Goal: Task Accomplishment & Management: Use online tool/utility

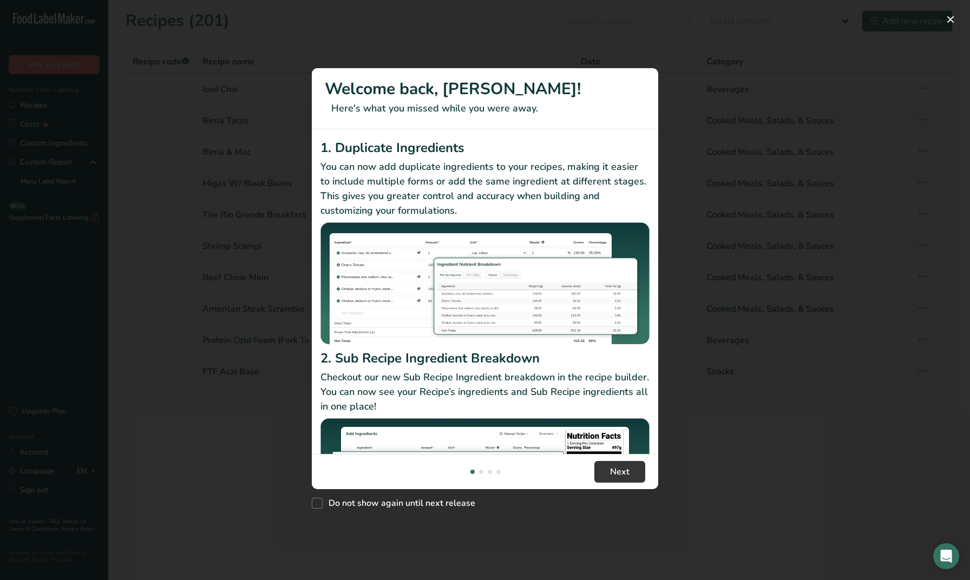
click at [616, 405] on p "Checkout our new Sub Recipe Ingredient breakdown in the recipe builder. You can…" at bounding box center [484, 392] width 329 height 44
click at [626, 469] on span "Next" at bounding box center [619, 471] width 19 height 13
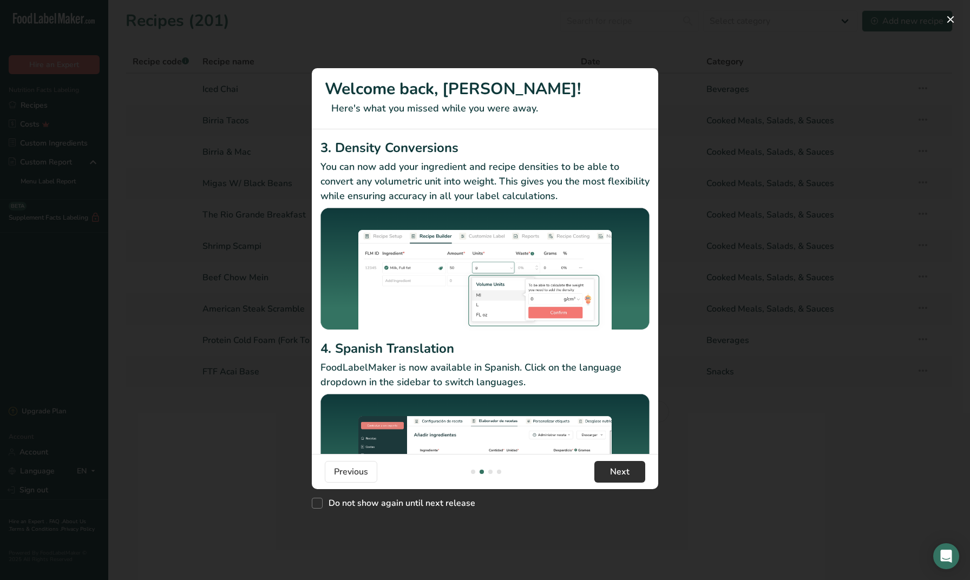
click at [624, 475] on span "Next" at bounding box center [619, 471] width 19 height 13
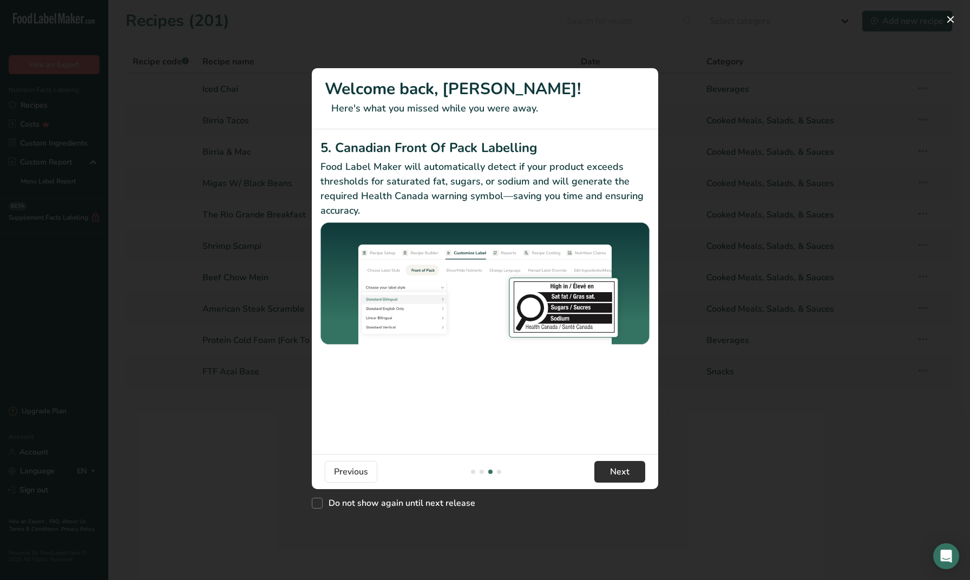
click at [624, 474] on span "Next" at bounding box center [619, 471] width 19 height 13
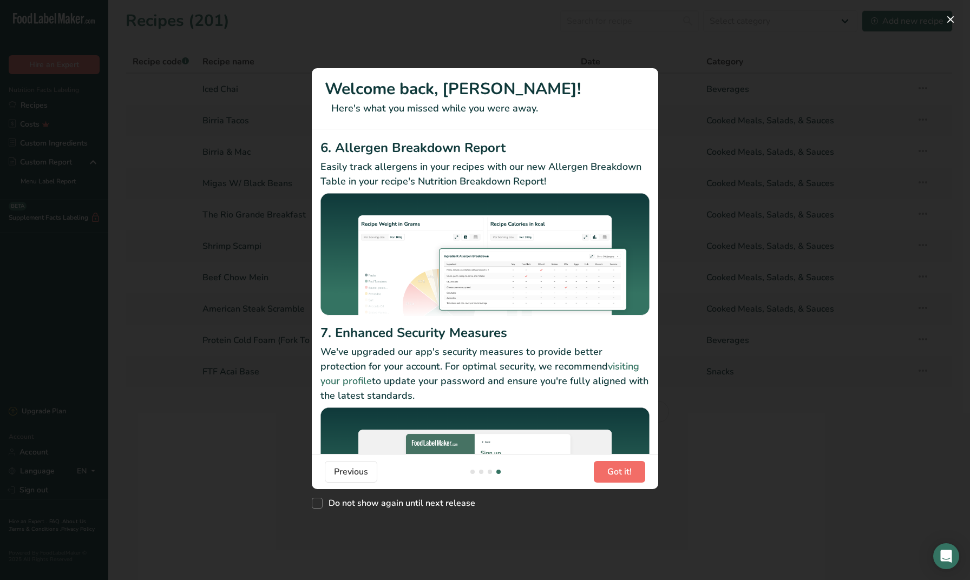
click at [625, 472] on span "Got it!" at bounding box center [619, 471] width 24 height 13
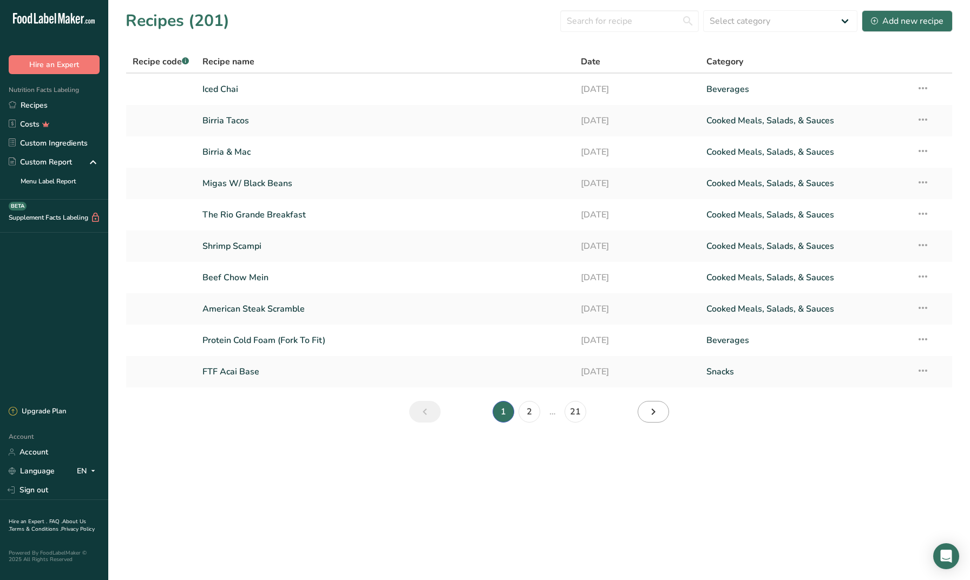
click at [651, 414] on icon "Next page" at bounding box center [653, 411] width 13 height 19
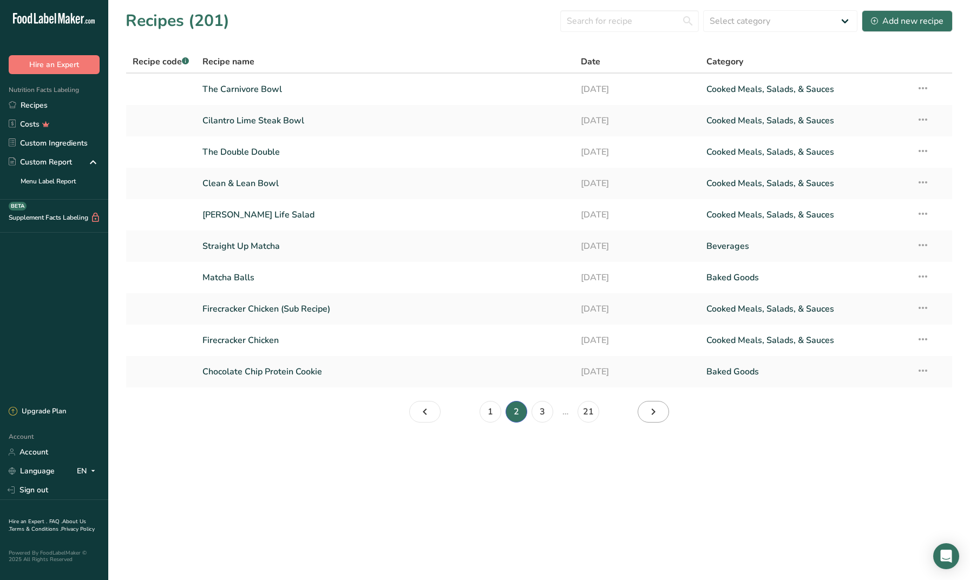
click at [651, 414] on icon "Page 3." at bounding box center [653, 411] width 13 height 19
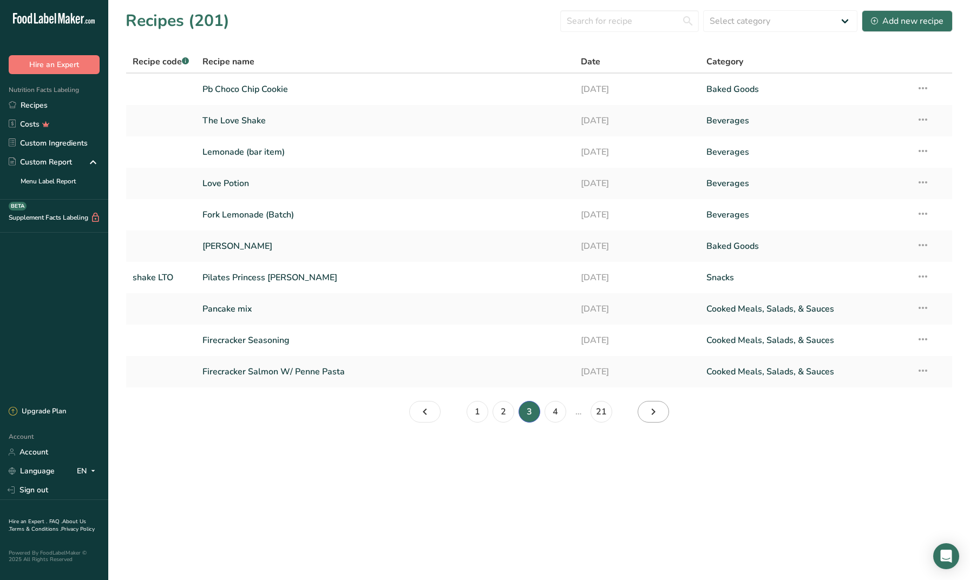
click at [651, 414] on icon "Page 4." at bounding box center [653, 411] width 13 height 19
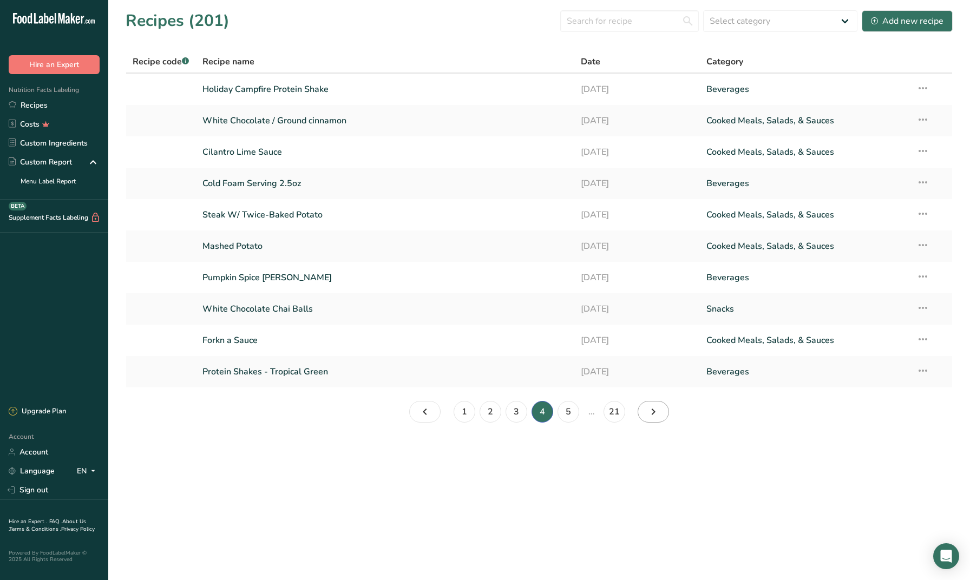
click at [651, 414] on icon "Page 5." at bounding box center [653, 411] width 13 height 19
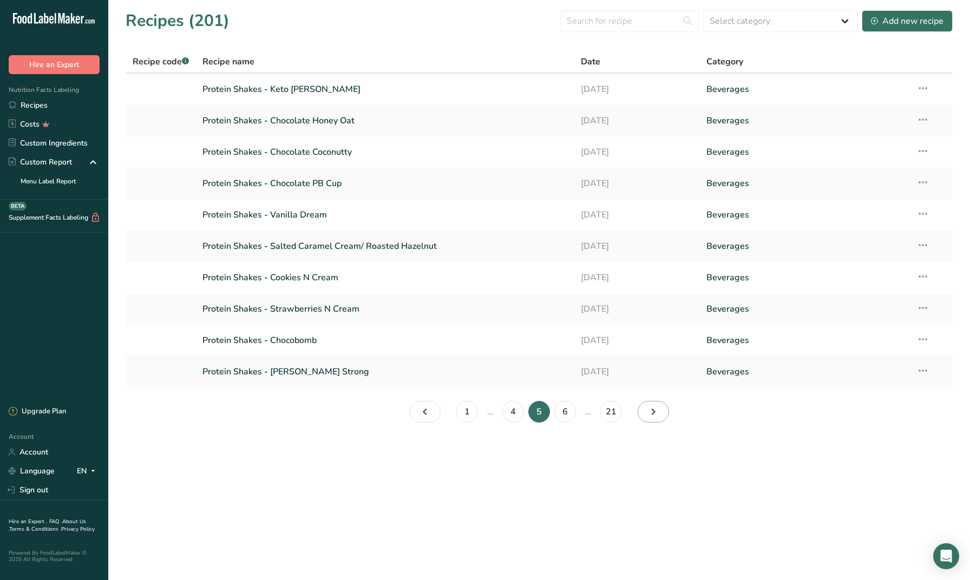
click at [651, 414] on icon "Page 6." at bounding box center [653, 411] width 13 height 19
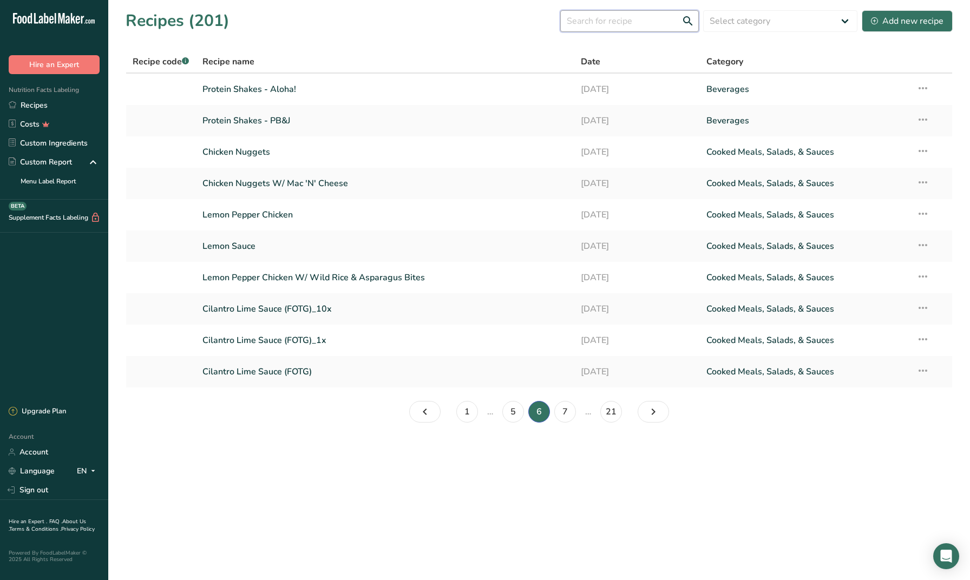
click at [610, 27] on input "text" at bounding box center [629, 21] width 139 height 22
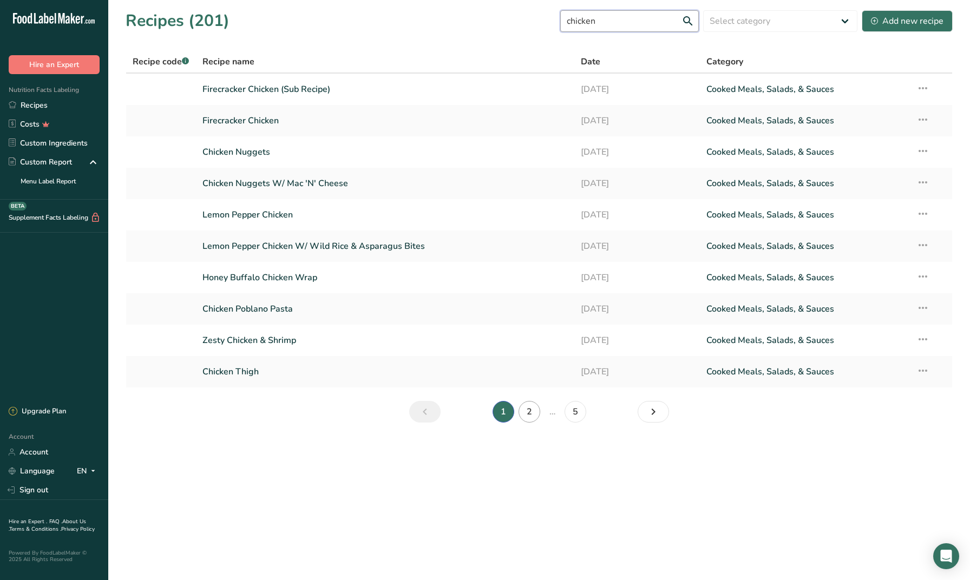
type input "chicken"
click at [527, 415] on link "2" at bounding box center [529, 412] width 22 height 22
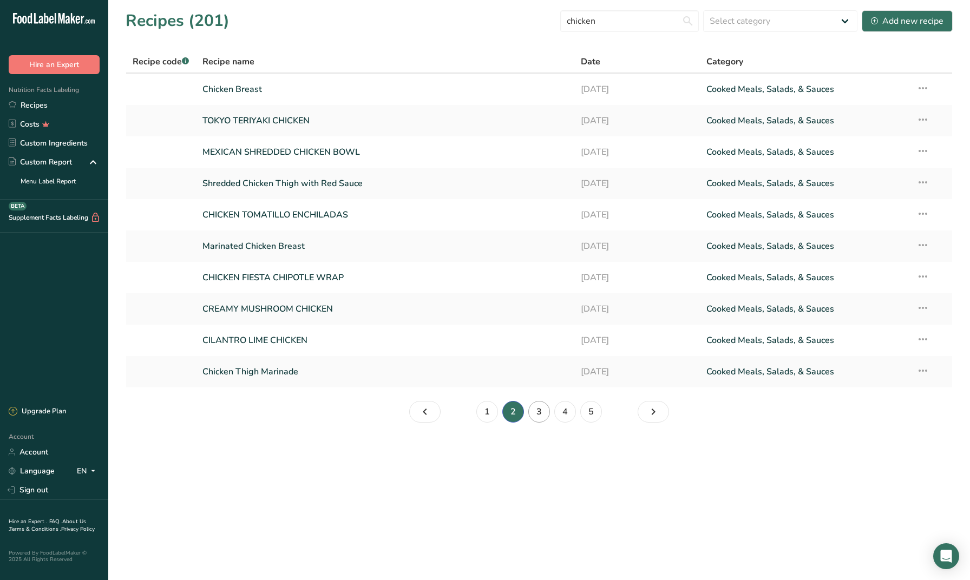
click at [539, 417] on link "3" at bounding box center [539, 412] width 22 height 22
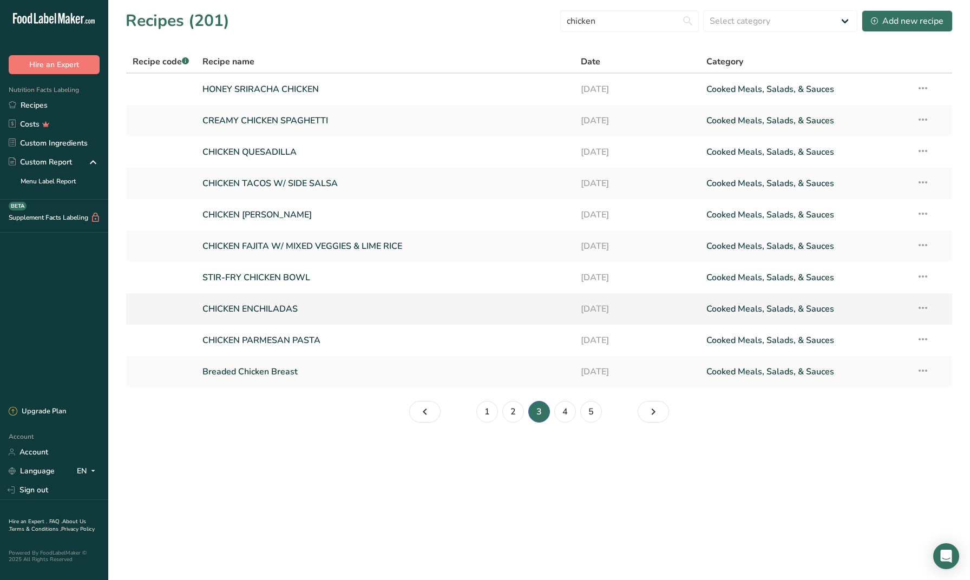
click at [234, 314] on link "CHICKEN ENCHILADAS" at bounding box center [384, 309] width 365 height 23
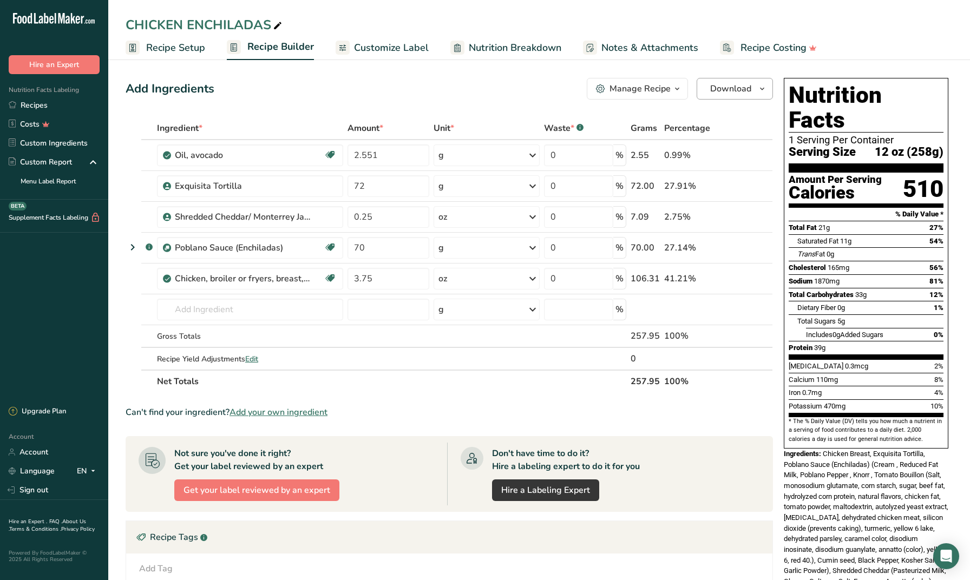
click at [745, 95] on span "Download" at bounding box center [730, 88] width 41 height 13
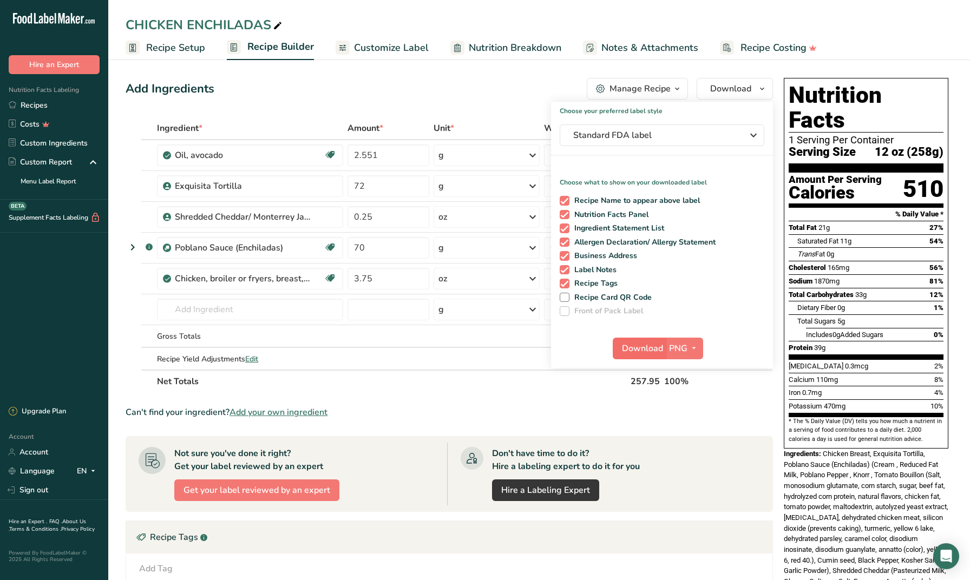
click at [645, 347] on span "Download" at bounding box center [642, 348] width 41 height 13
click at [124, 170] on section "Add Ingredients Manage Recipe Delete Recipe Duplicate Recipe Scale Recipe Save …" at bounding box center [539, 419] width 862 height 727
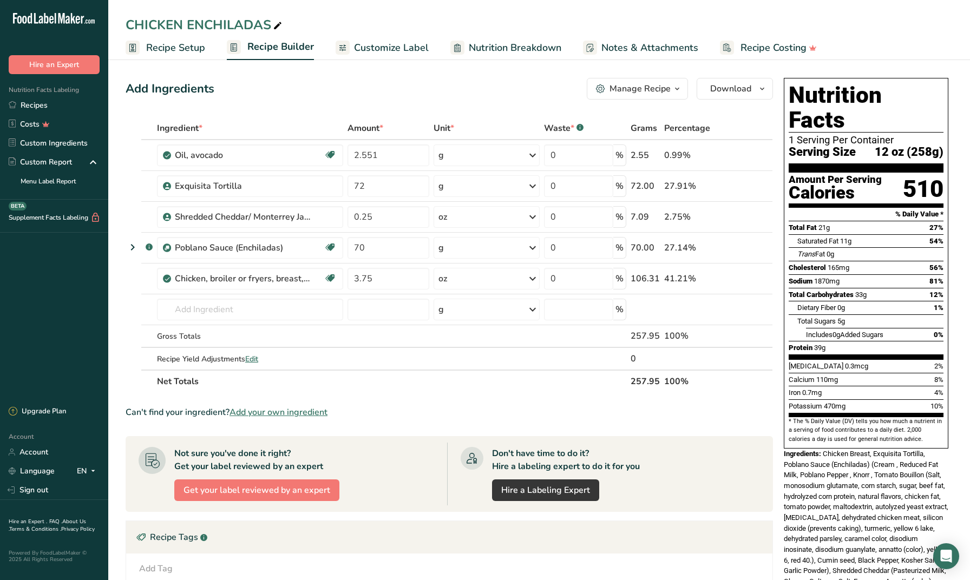
click at [253, 413] on span "Add your own ingredient" at bounding box center [278, 412] width 98 height 13
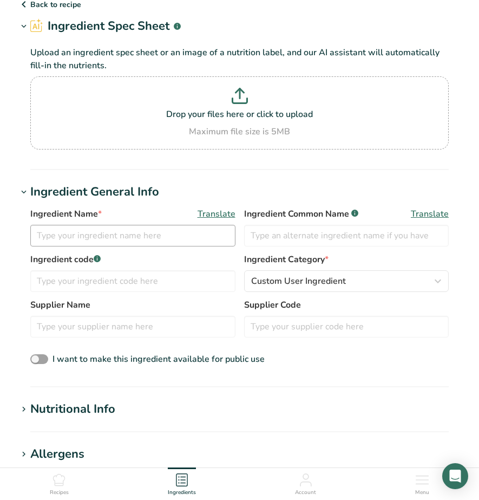
scroll to position [43, 0]
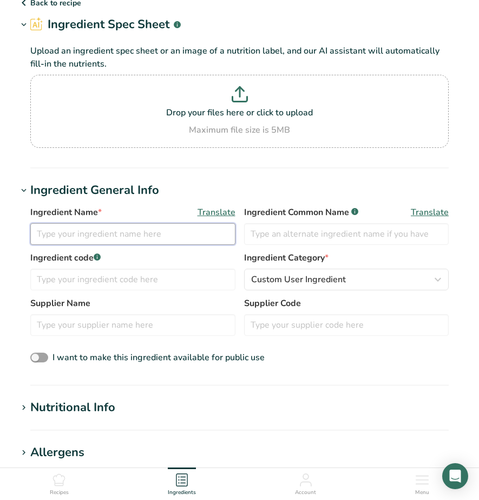
click at [159, 239] on input "text" at bounding box center [132, 234] width 205 height 22
type input "Beef Tallow"
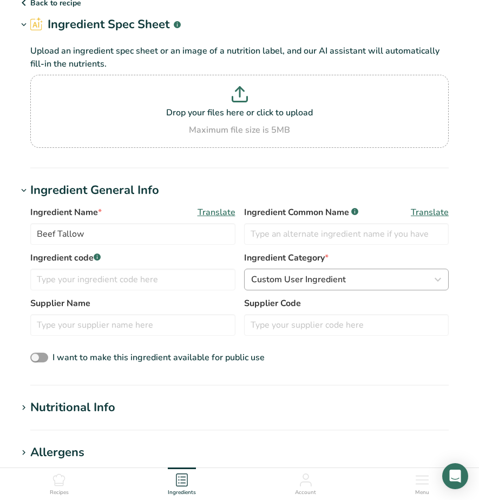
click at [324, 276] on span "Custom User Ingredient" at bounding box center [298, 279] width 95 height 13
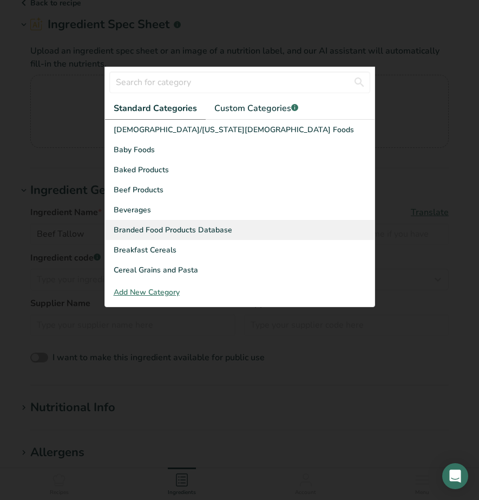
click at [286, 227] on div "Branded Food Products Database" at bounding box center [240, 230] width 270 height 20
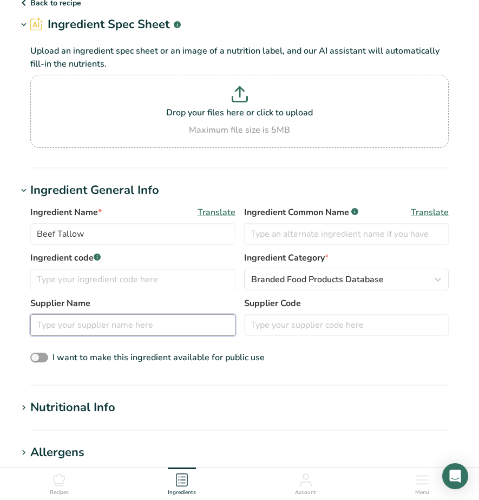
click at [141, 323] on input "text" at bounding box center [132, 325] width 205 height 22
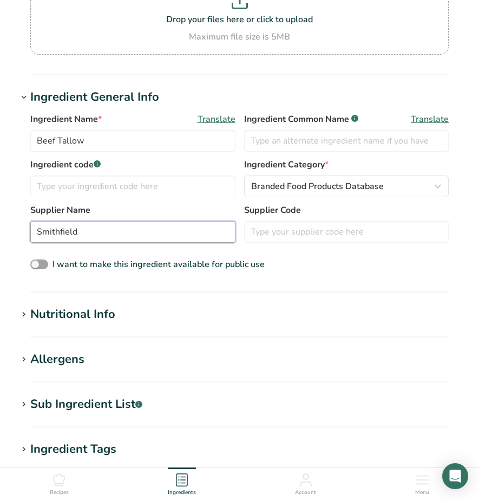
scroll to position [144, 0]
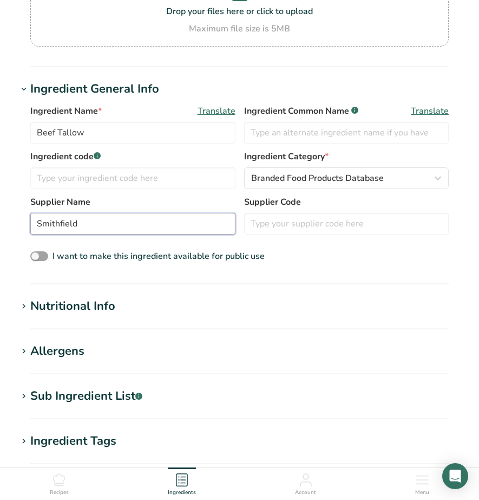
type input "Smithfield"
click at [95, 304] on div "Nutritional Info" at bounding box center [72, 306] width 85 height 18
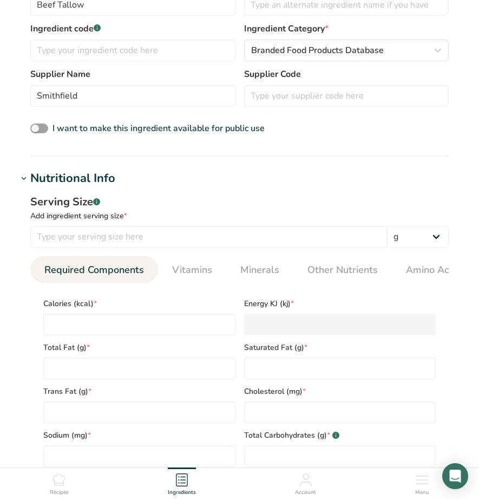
scroll to position [278, 0]
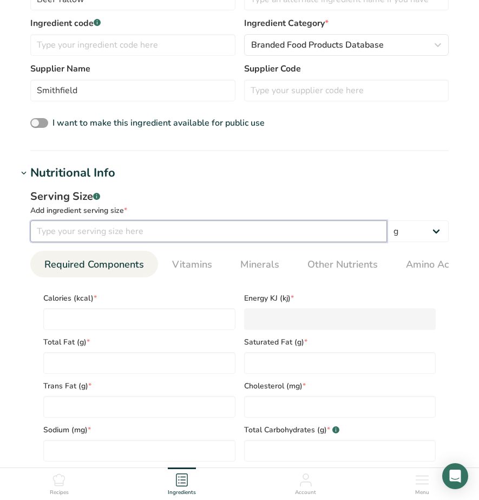
click at [57, 233] on input "number" at bounding box center [208, 231] width 357 height 22
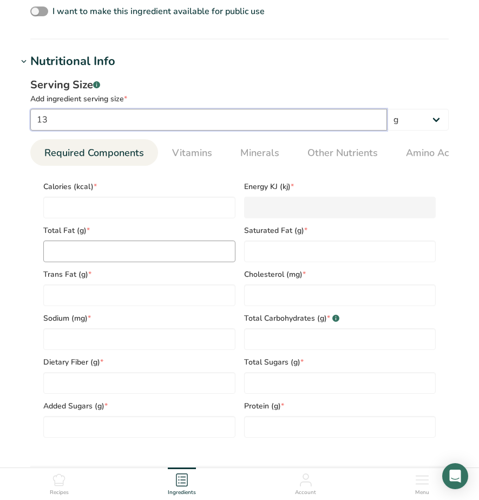
scroll to position [390, 0]
type input "13"
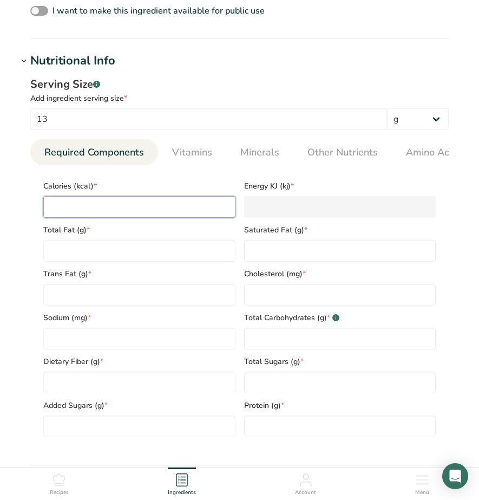
click at [73, 216] on input "number" at bounding box center [139, 207] width 192 height 22
type input "1"
type KJ "4.2"
type input "12"
type KJ "50.2"
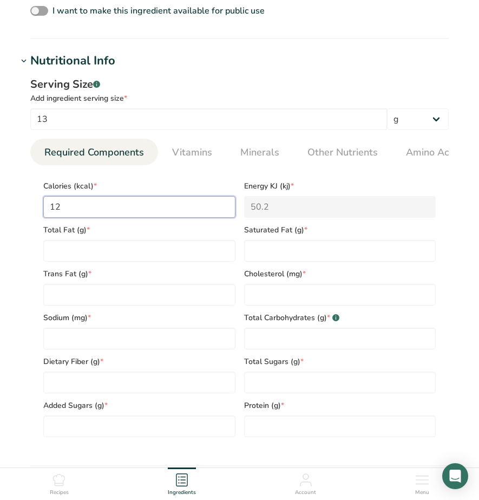
type input "120"
type KJ "502.1"
type input "120"
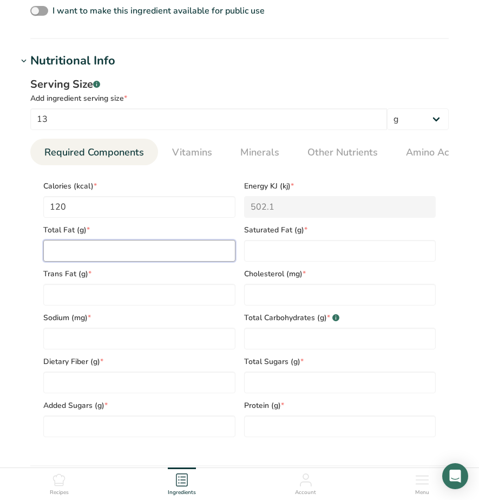
click at [70, 252] on Fat "number" at bounding box center [139, 251] width 192 height 22
type Fat "13"
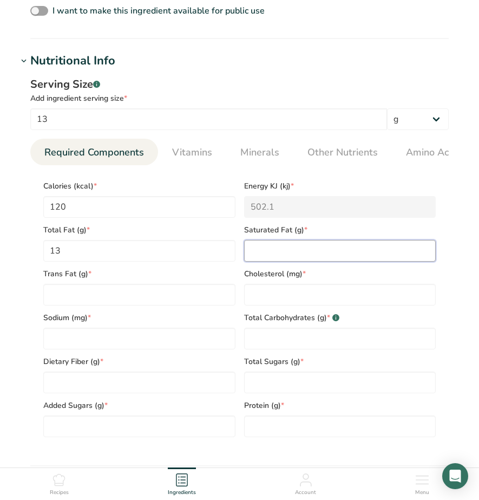
click at [253, 245] on Fat "number" at bounding box center [340, 251] width 192 height 22
type Fat "8"
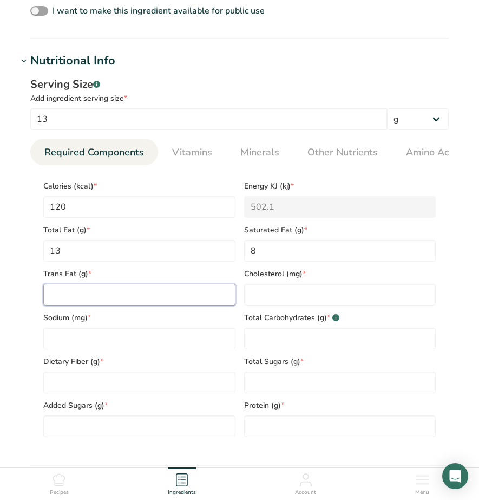
click at [175, 290] on Fat "number" at bounding box center [139, 295] width 192 height 22
type Fat "0"
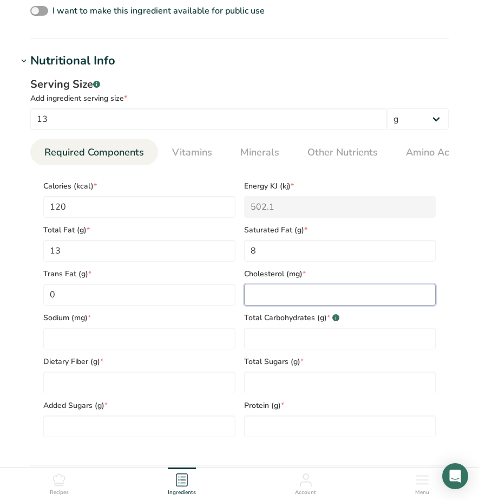
click at [267, 293] on input "number" at bounding box center [340, 295] width 192 height 22
type input "10"
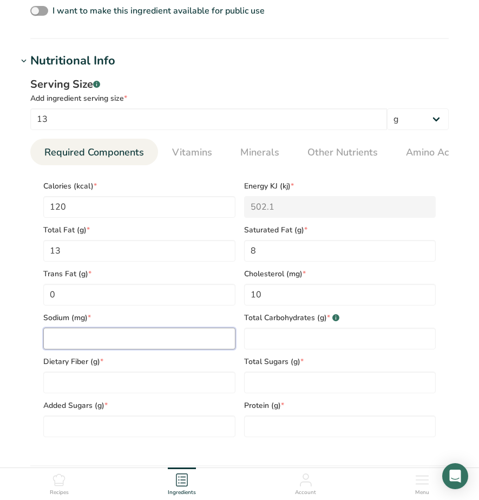
click at [144, 337] on input "number" at bounding box center [139, 338] width 192 height 22
type input "0"
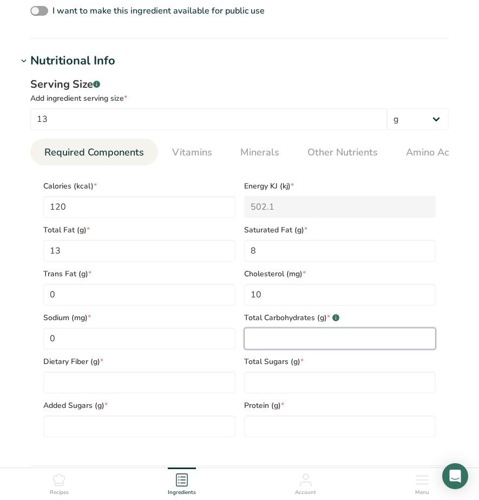
click at [263, 345] on Carbohydrates "number" at bounding box center [340, 338] width 192 height 22
type Carbohydrates "0"
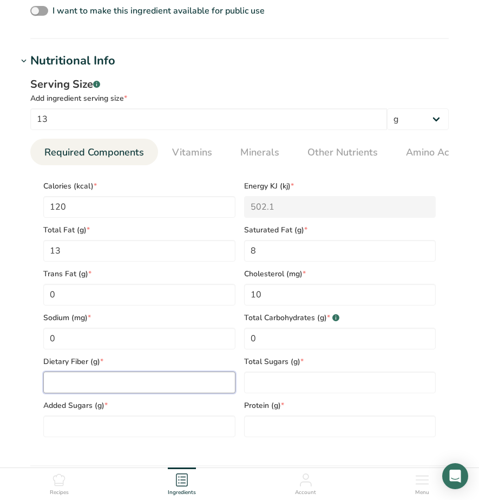
click at [164, 386] on Fiber "number" at bounding box center [139, 382] width 192 height 22
type Fiber "0"
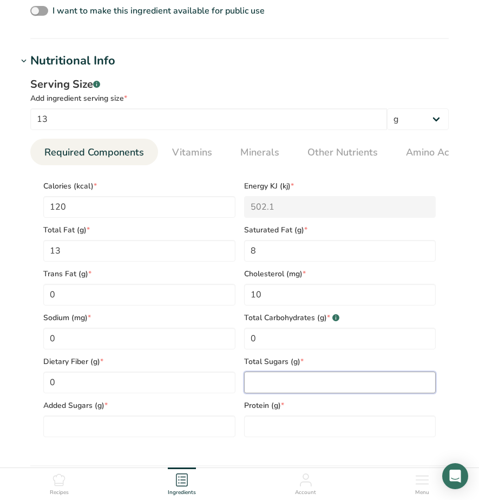
click at [281, 392] on Sugars "number" at bounding box center [340, 382] width 192 height 22
type Sugars "0"
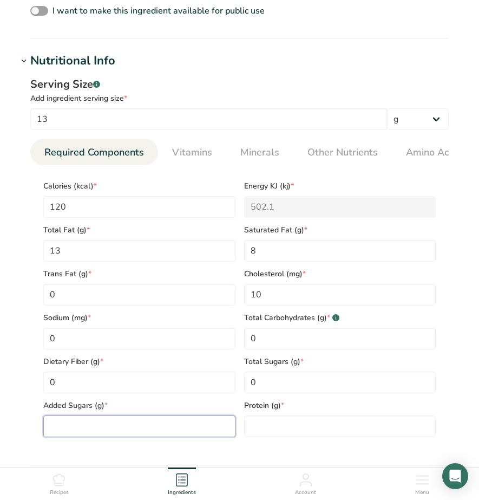
click at [134, 436] on Sugars "number" at bounding box center [139, 426] width 192 height 22
type Sugars "0"
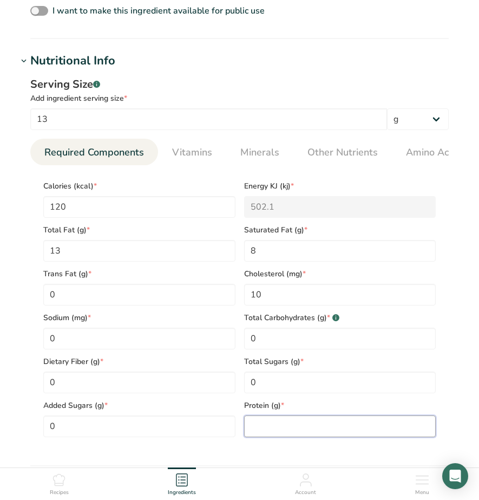
click at [285, 433] on input "number" at bounding box center [340, 426] width 192 height 22
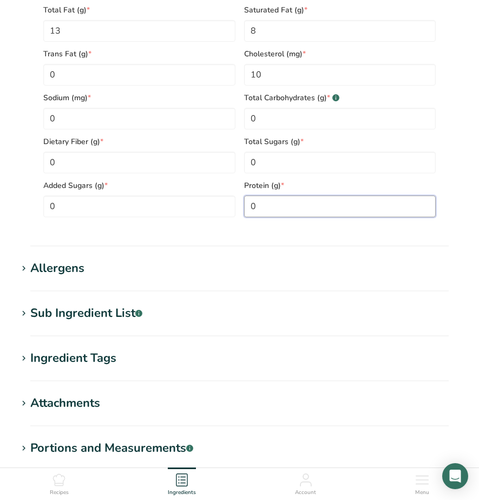
scroll to position [612, 0]
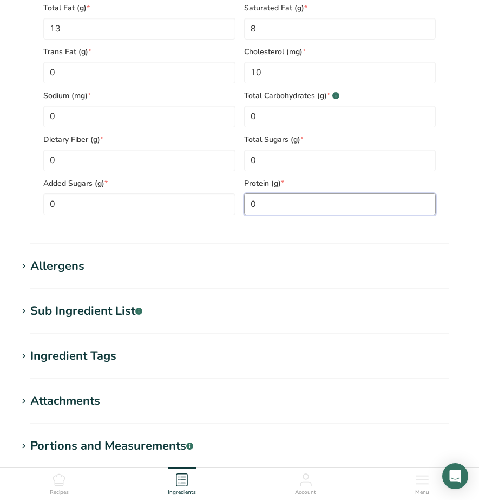
type input "0"
click at [113, 314] on div "Sub Ingredient List .a-a{fill:#347362;}.b-a{fill:#fff;}" at bounding box center [86, 311] width 112 height 18
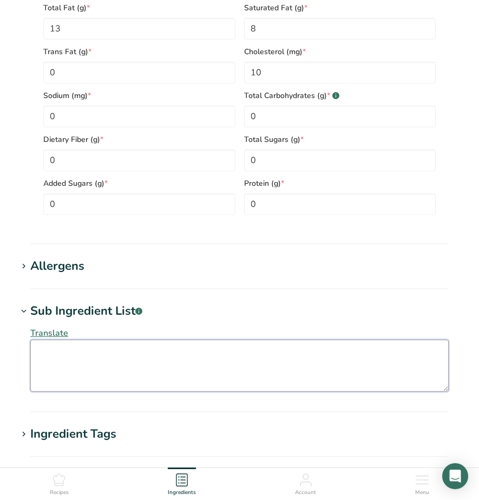
click at [71, 357] on textarea at bounding box center [239, 365] width 418 height 52
paste textarea "Deodorized Beef Tallow, with BHA, Propyl Gallate, [MEDICAL_DATA] Added to help …"
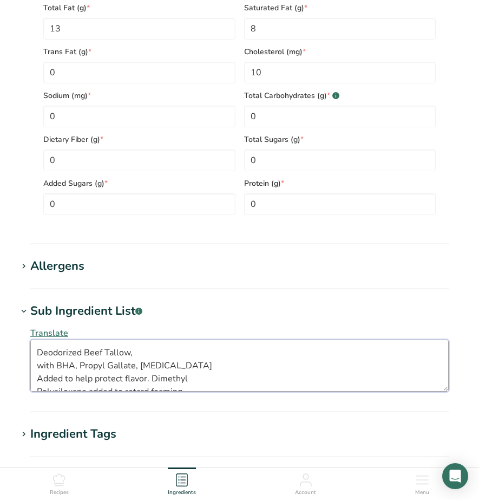
scroll to position [0, 0]
drag, startPoint x: 37, startPoint y: 369, endPoint x: 50, endPoint y: 371, distance: 13.2
click at [37, 369] on textarea "Deodorized Beef Tallow, with BHA, Propyl Gallate, [MEDICAL_DATA] Added to help …" at bounding box center [239, 365] width 418 height 52
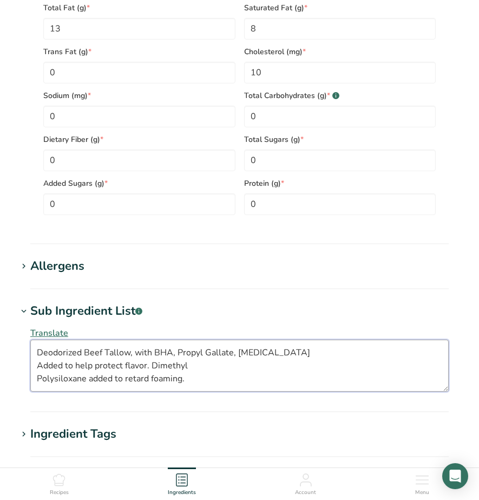
click at [36, 367] on textarea "Deodorized Beef Tallow, with BHA, Propyl Gallate, [MEDICAL_DATA] Added to help …" at bounding box center [239, 365] width 418 height 52
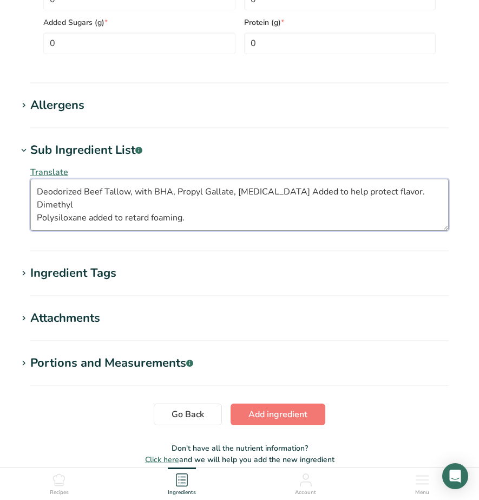
scroll to position [774, 0]
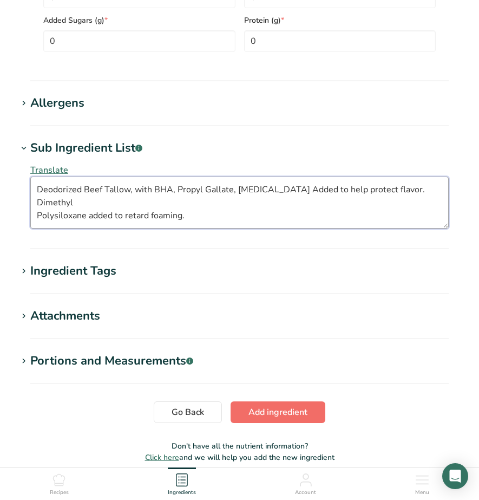
type textarea "Deodorized Beef Tallow, with BHA, Propyl Gallate, [MEDICAL_DATA] Added to help …"
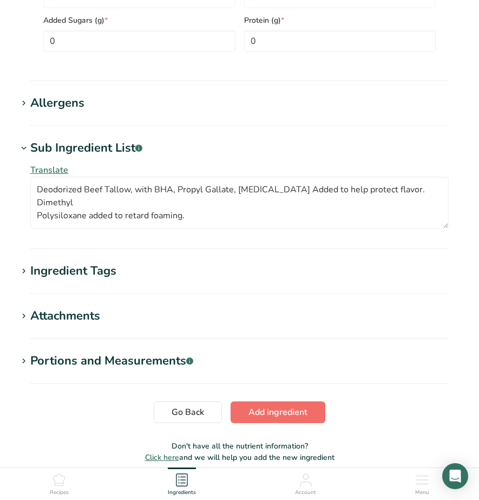
click at [275, 416] on span "Add ingredient" at bounding box center [277, 411] width 59 height 13
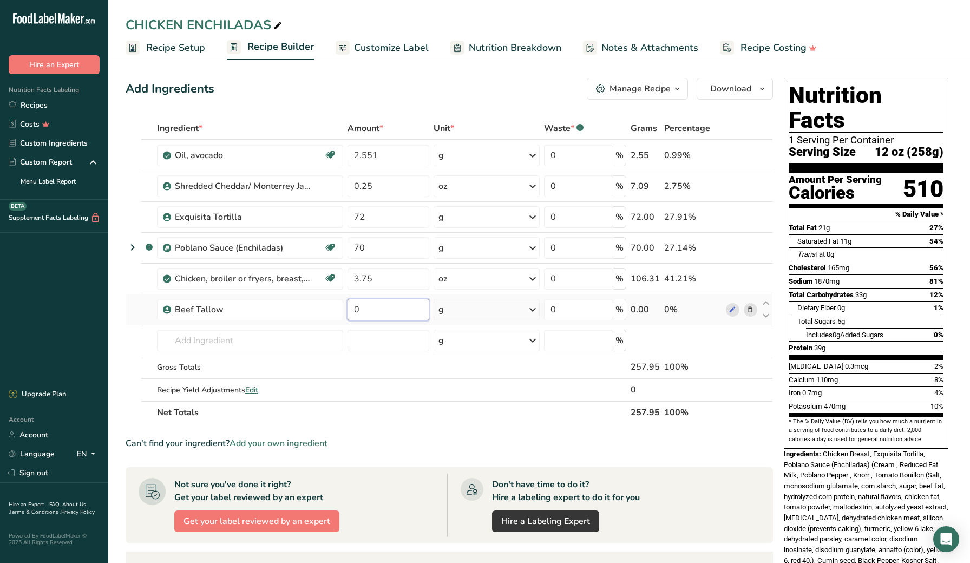
click at [375, 308] on input "0" at bounding box center [388, 310] width 82 height 22
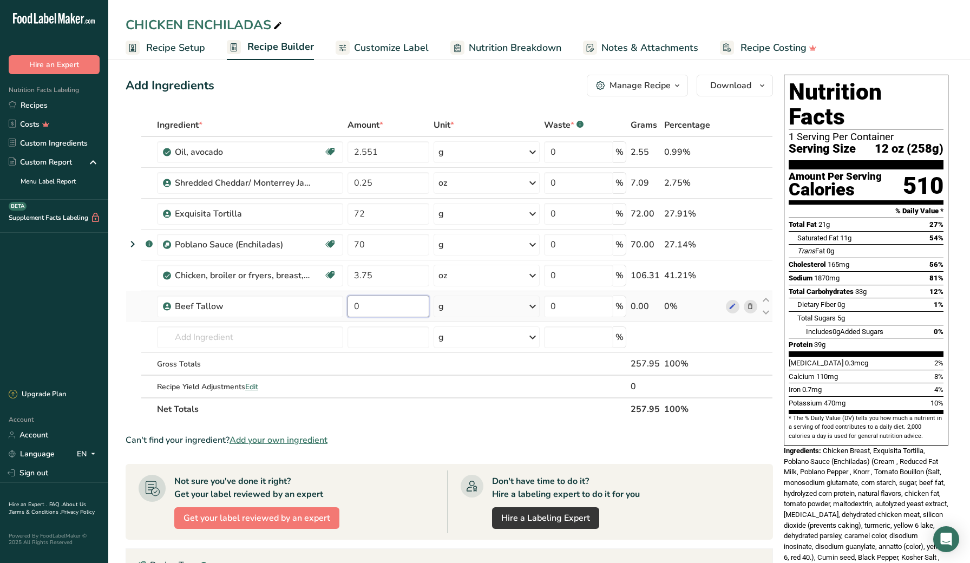
scroll to position [4, 0]
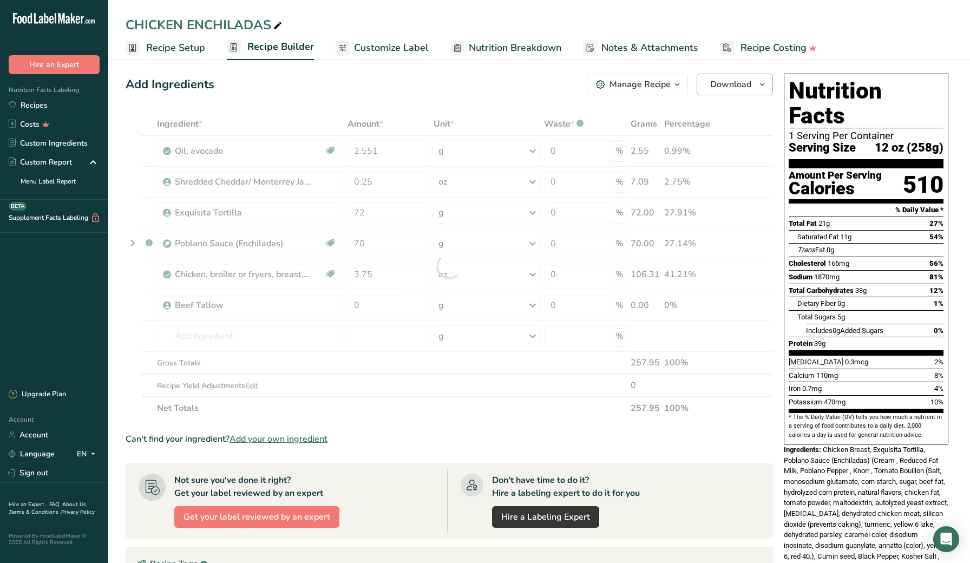
click at [732, 86] on span "Download" at bounding box center [730, 84] width 41 height 13
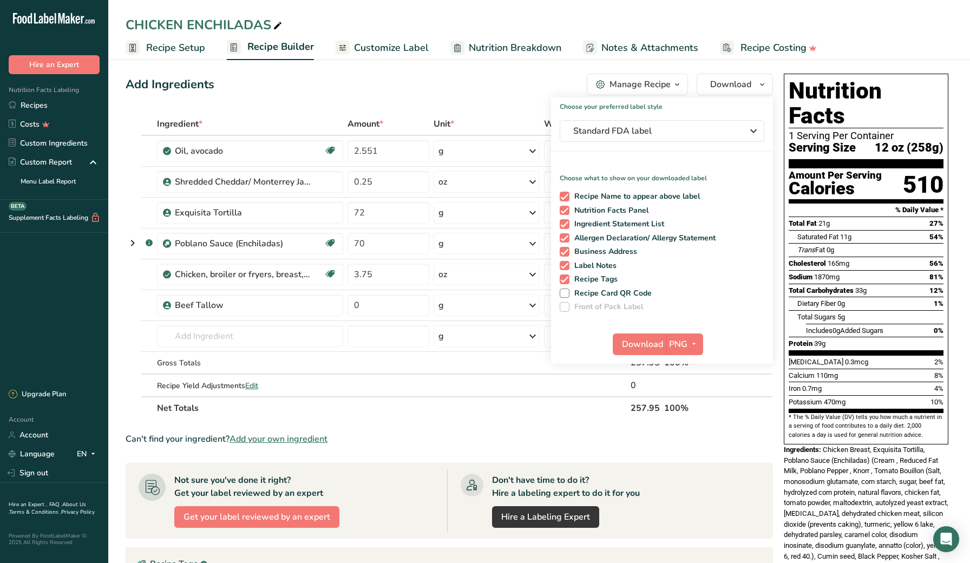
click at [506, 413] on th "Net Totals" at bounding box center [392, 407] width 474 height 23
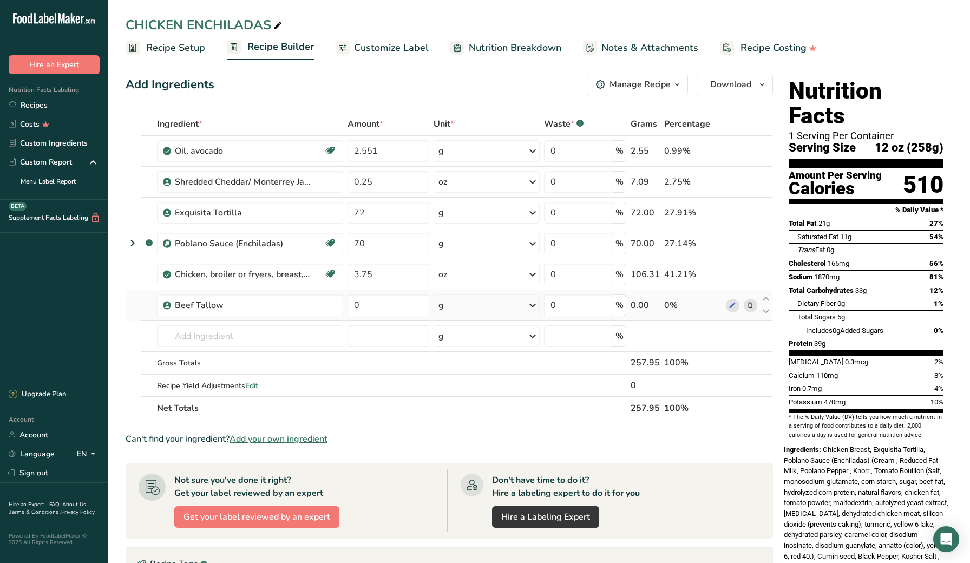
click at [750, 307] on icon at bounding box center [750, 305] width 8 height 11
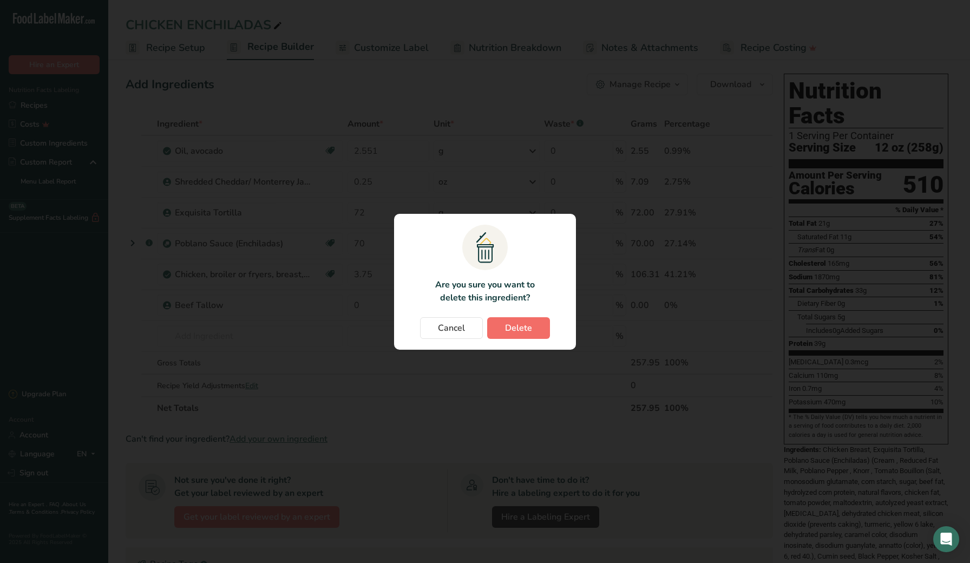
click at [529, 331] on span "Delete" at bounding box center [518, 327] width 27 height 13
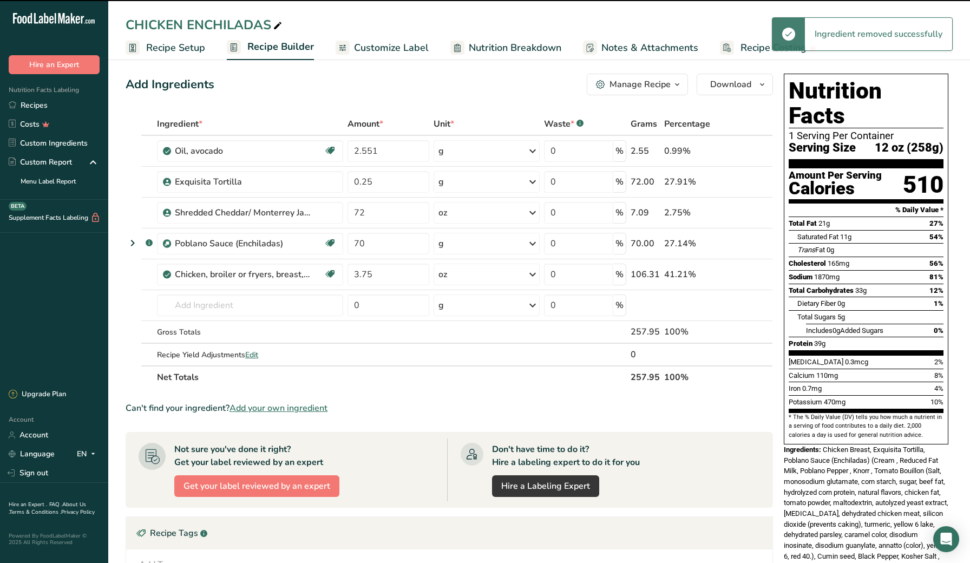
type input "72"
type input "0.25"
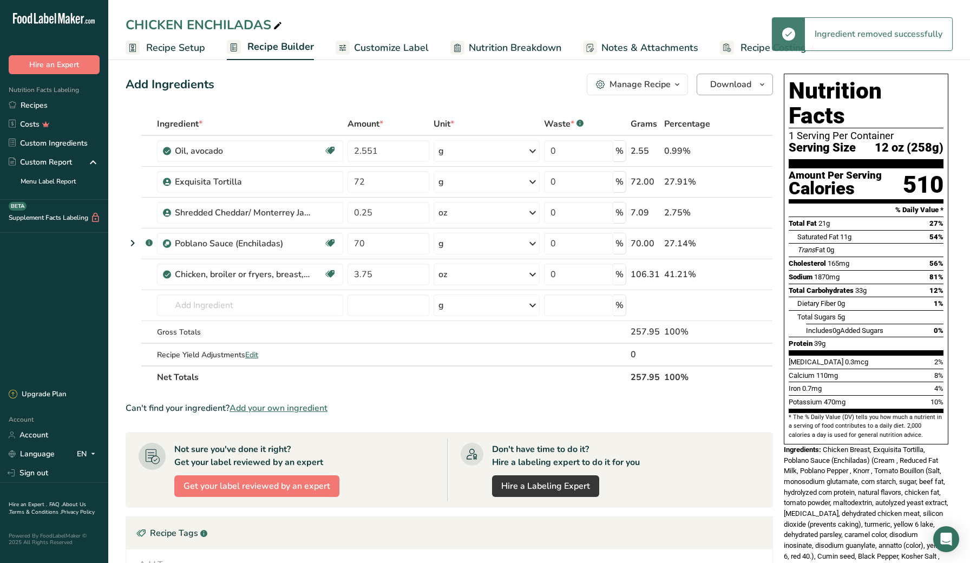
click at [728, 83] on span "Download" at bounding box center [730, 84] width 41 height 13
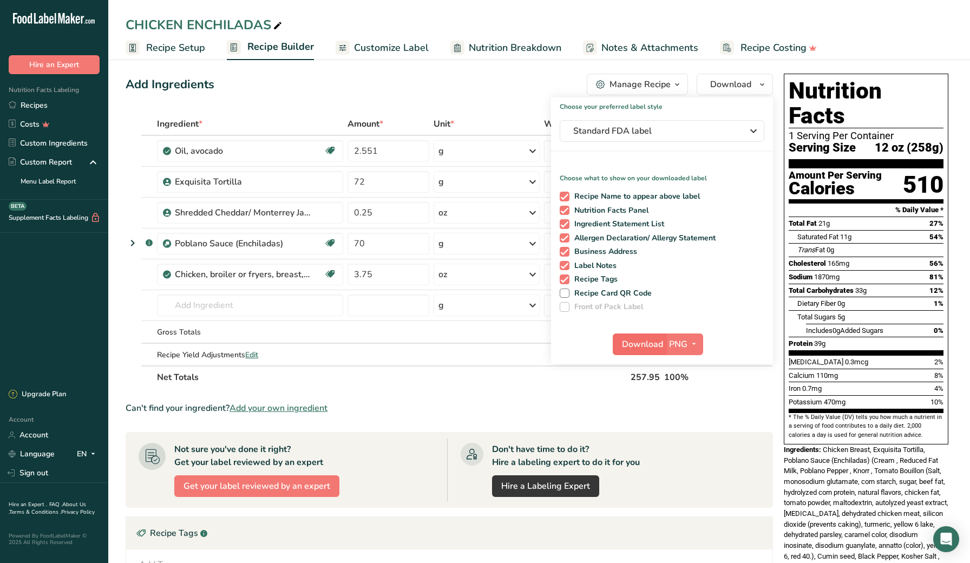
click at [641, 340] on span "Download" at bounding box center [642, 344] width 41 height 13
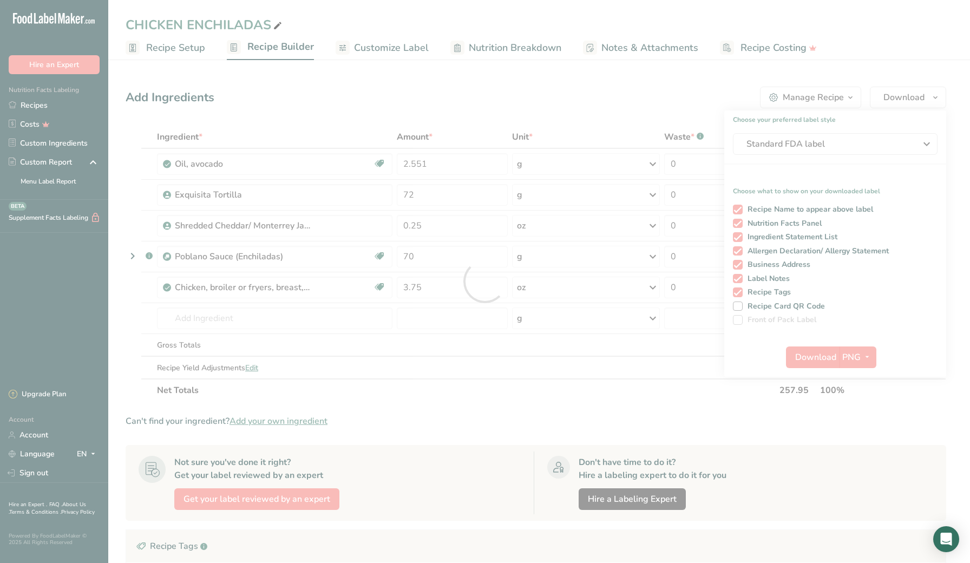
scroll to position [0, 0]
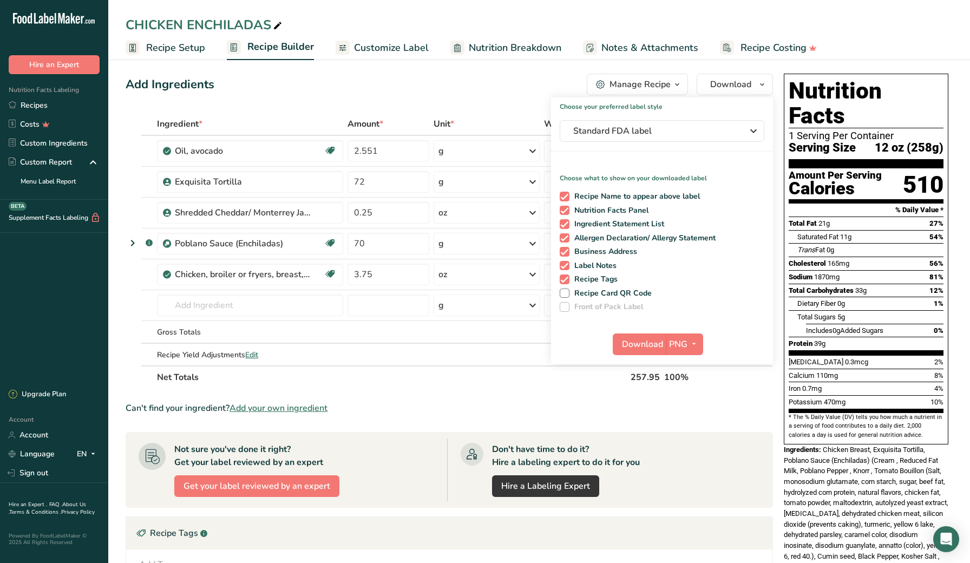
click at [776, 102] on div "Add Ingredients Manage Recipe Delete Recipe Duplicate Recipe Scale Recipe Save …" at bounding box center [453, 415] width 654 height 693
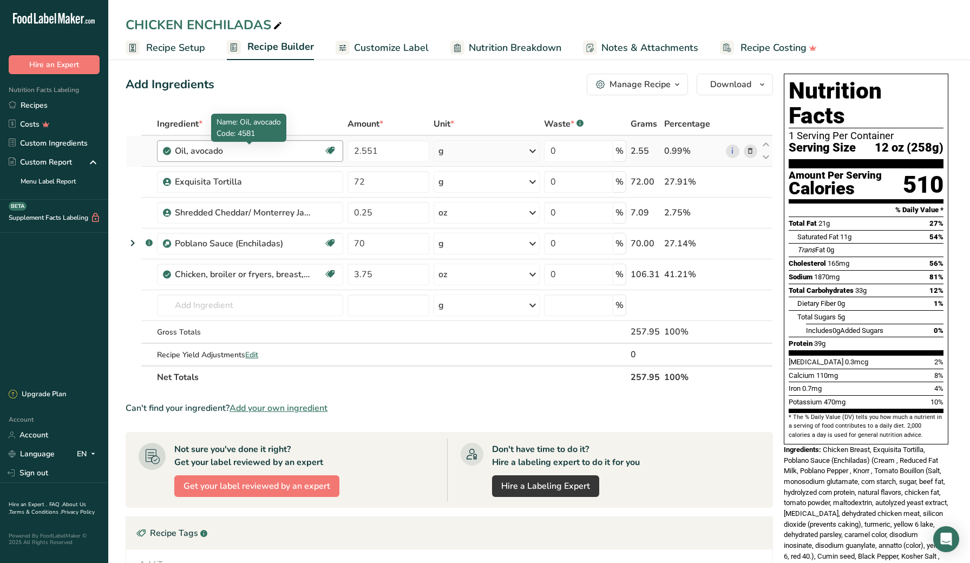
click at [264, 151] on div "Oil, avocado" at bounding box center [242, 150] width 135 height 13
click at [750, 153] on icon at bounding box center [750, 151] width 8 height 11
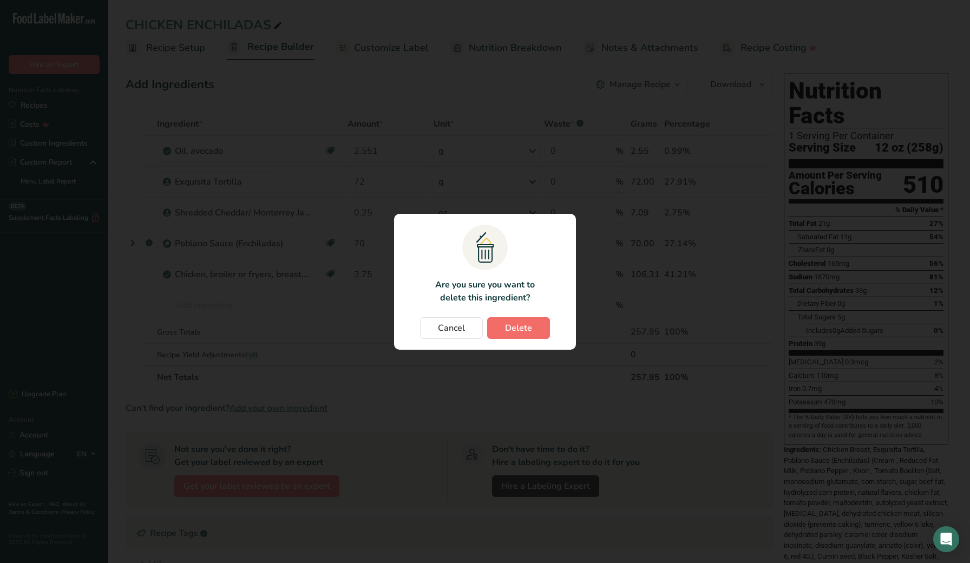
click at [522, 326] on span "Delete" at bounding box center [518, 327] width 27 height 13
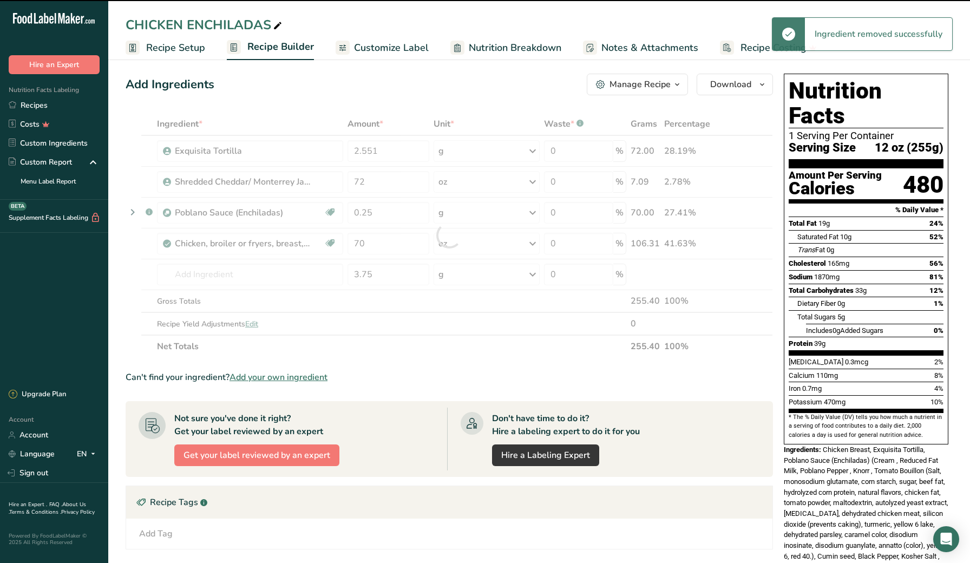
type input "72"
type input "0.25"
type input "70"
type input "3.75"
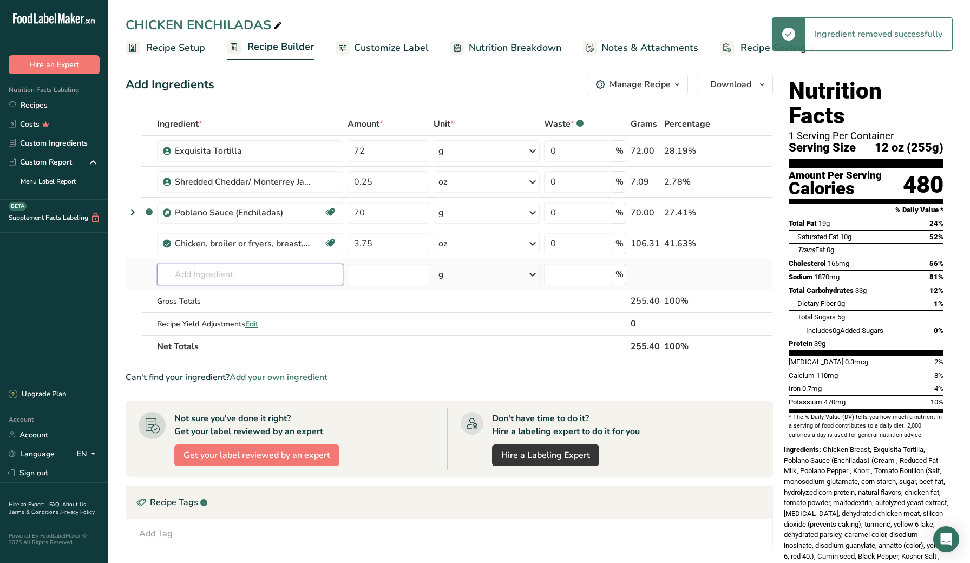
click at [215, 279] on input "text" at bounding box center [250, 275] width 186 height 22
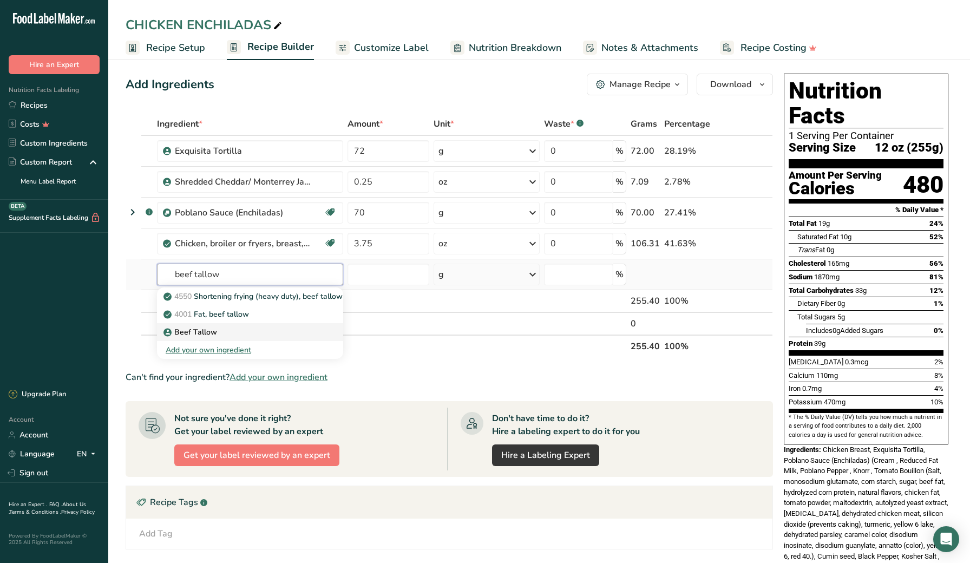
type input "beef tallow"
click at [215, 332] on p "Beef Tallow" at bounding box center [191, 331] width 51 height 11
type input "Beef Tallow"
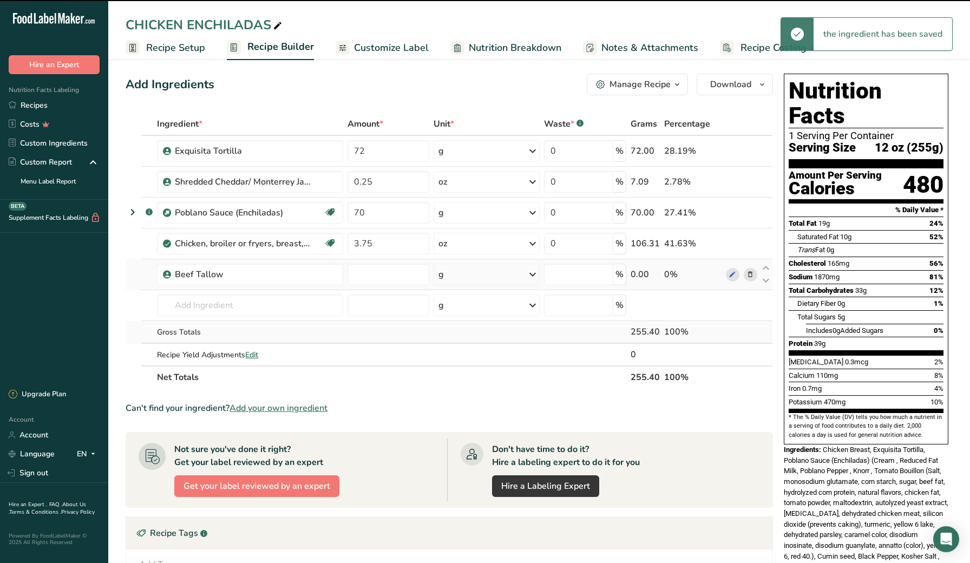
type input "0"
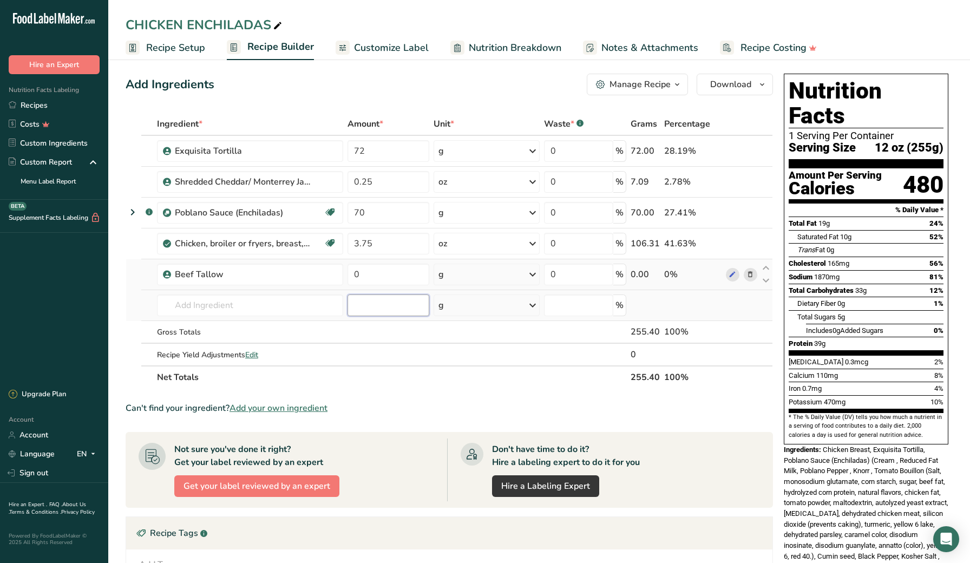
click at [377, 303] on input "number" at bounding box center [388, 305] width 82 height 22
click at [378, 272] on input "0" at bounding box center [388, 275] width 82 height 22
type input "2.551"
click at [117, 316] on section "Add Ingredients Manage Recipe Delete Recipe Duplicate Recipe Scale Recipe Save …" at bounding box center [539, 415] width 862 height 727
click at [752, 86] on button "Download" at bounding box center [735, 85] width 76 height 22
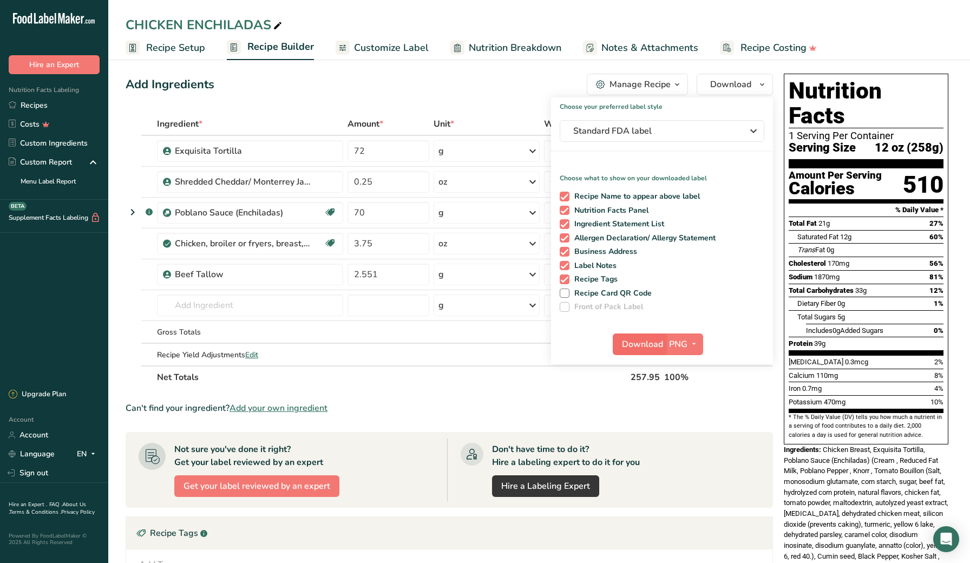
click at [647, 343] on span "Download" at bounding box center [642, 344] width 41 height 13
